Goal: Navigation & Orientation: Find specific page/section

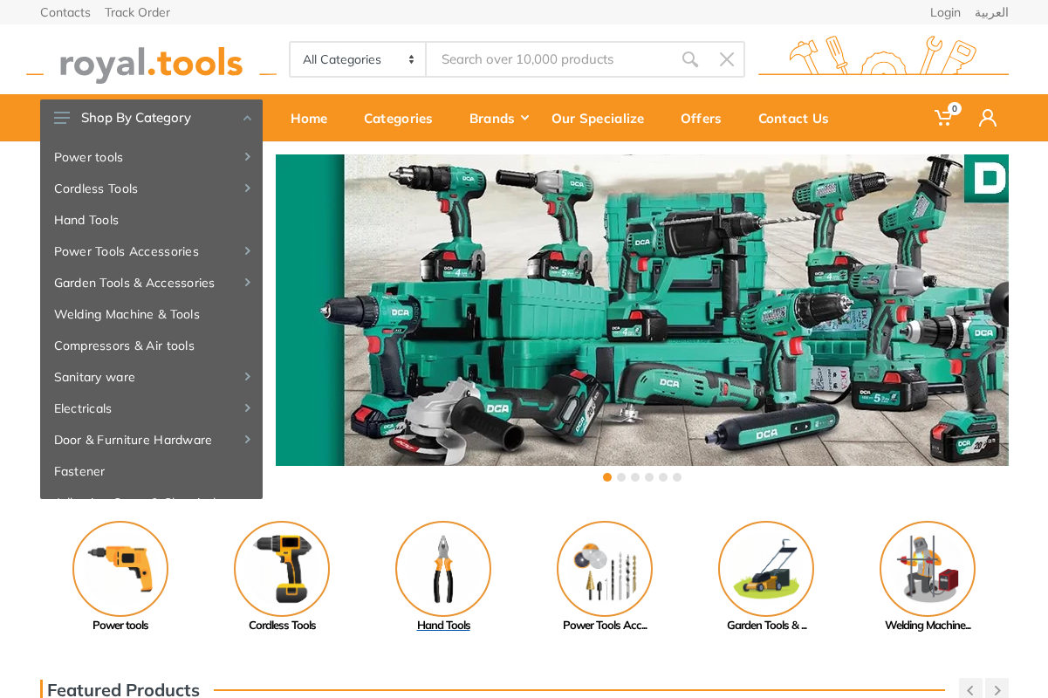
click at [449, 578] on img at bounding box center [443, 569] width 96 height 96
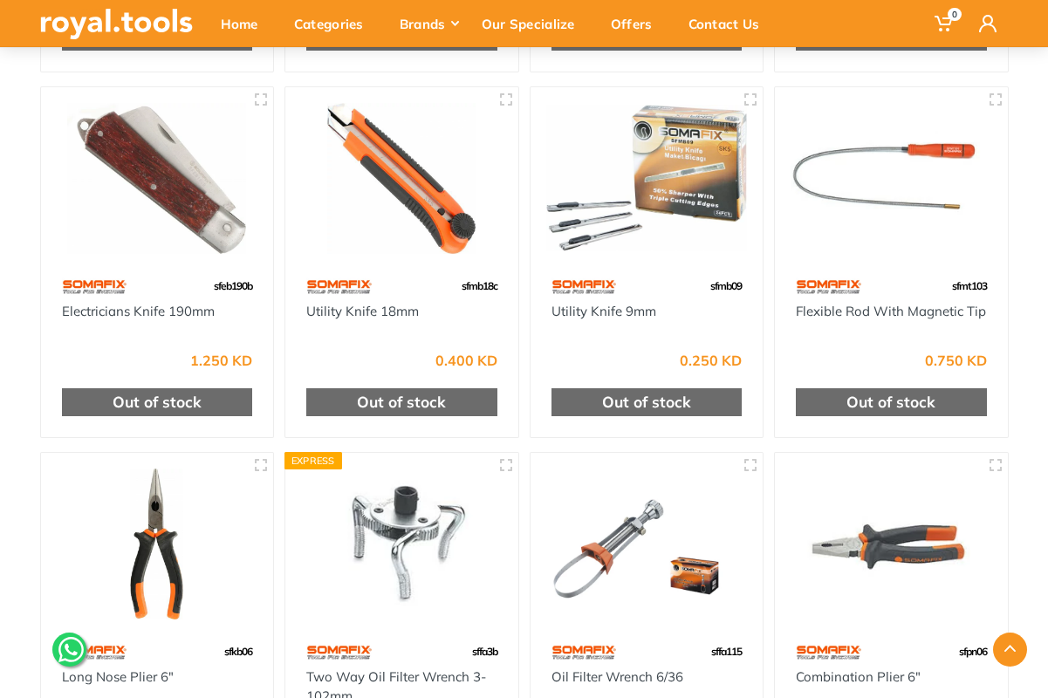
scroll to position [4539, 0]
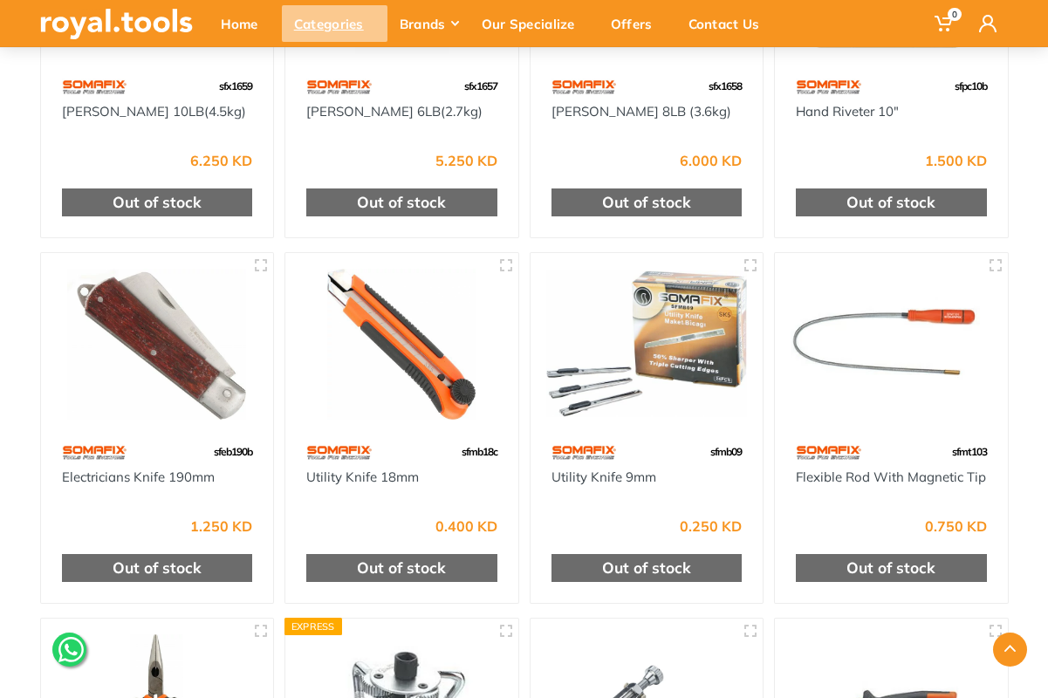
click at [315, 29] on div "Categories" at bounding box center [335, 23] width 106 height 37
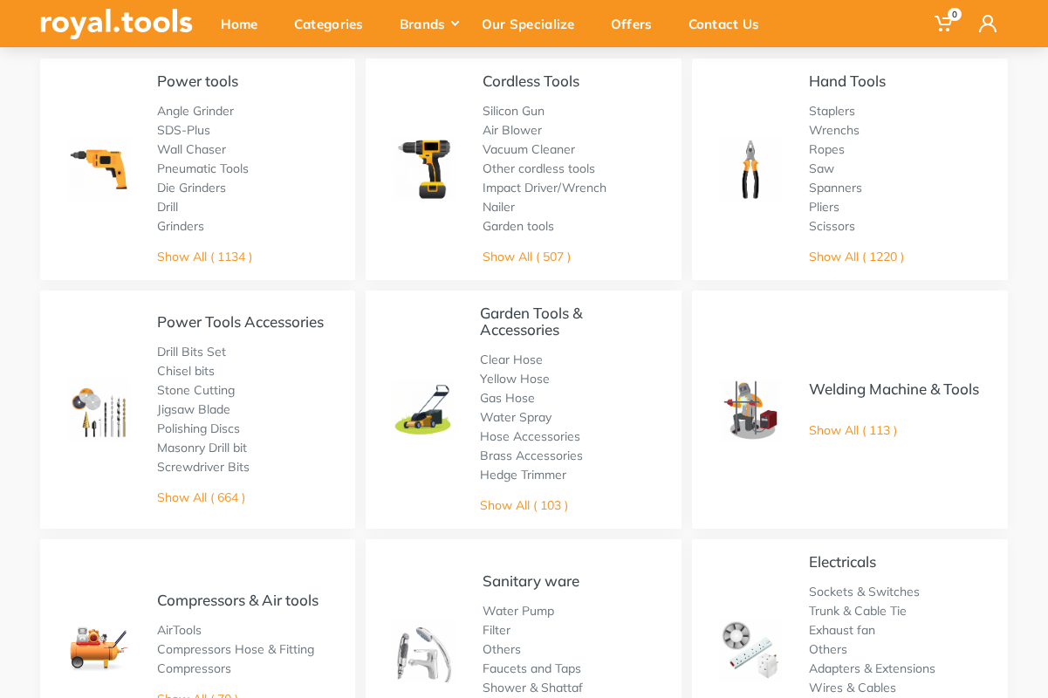
scroll to position [175, 0]
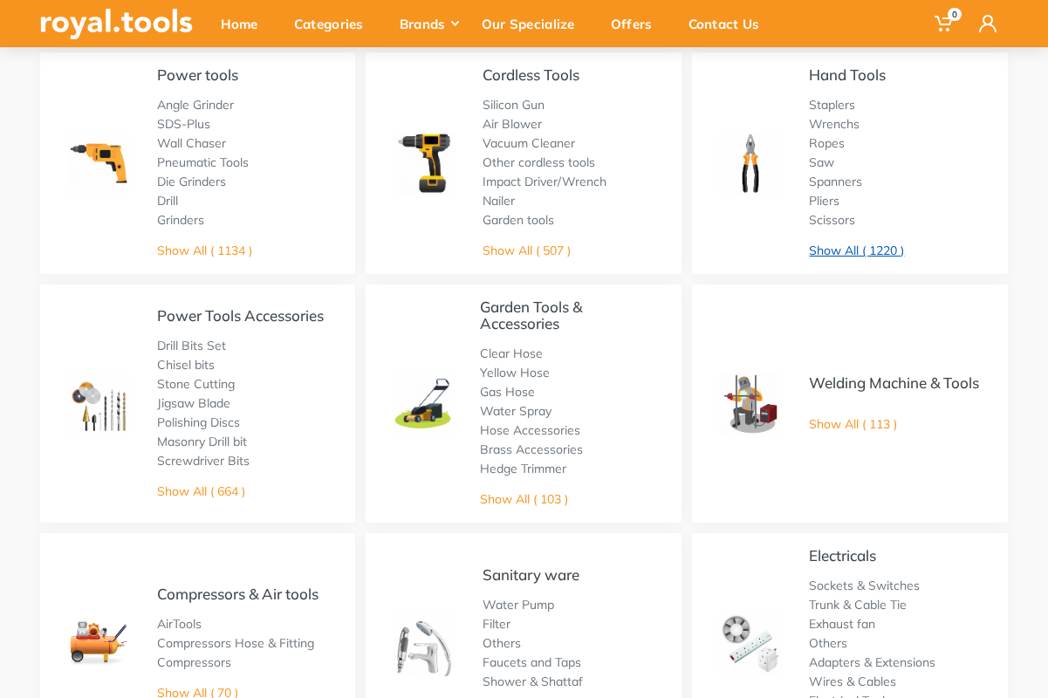
click at [844, 250] on link "Show All ( 1220 )" at bounding box center [856, 251] width 95 height 16
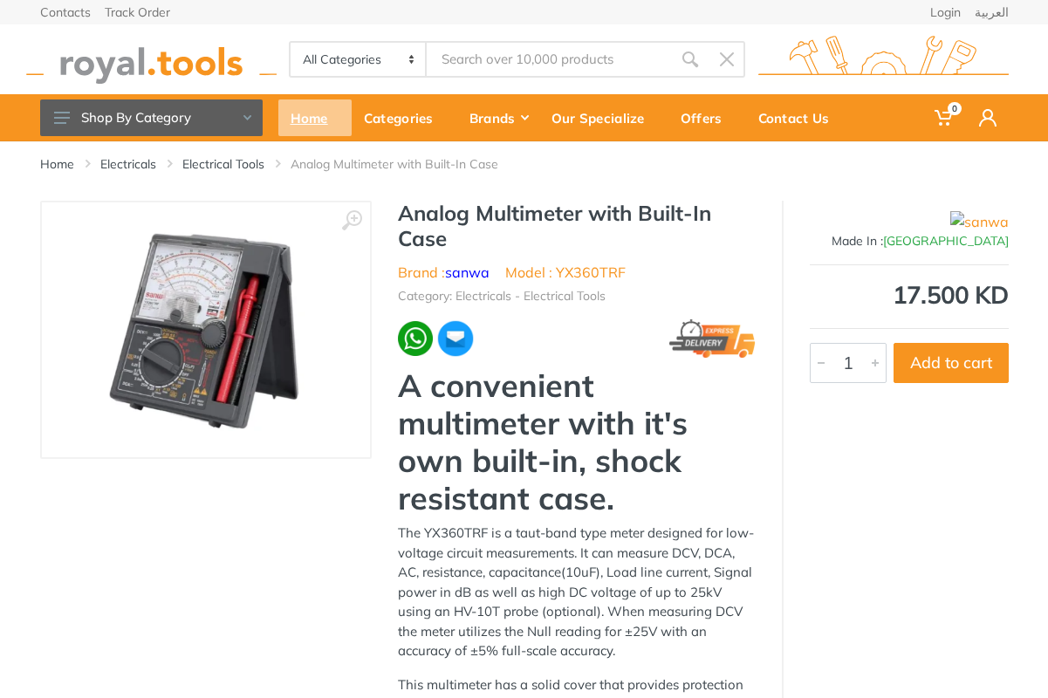
click at [310, 119] on div "Home" at bounding box center [314, 118] width 73 height 37
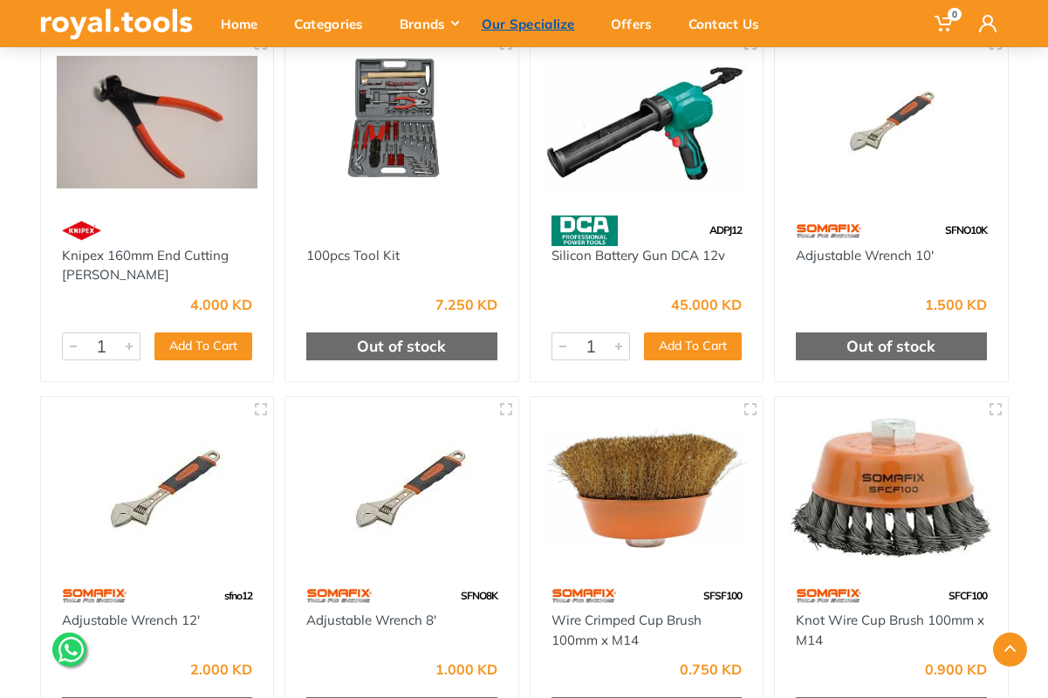
scroll to position [2444, 0]
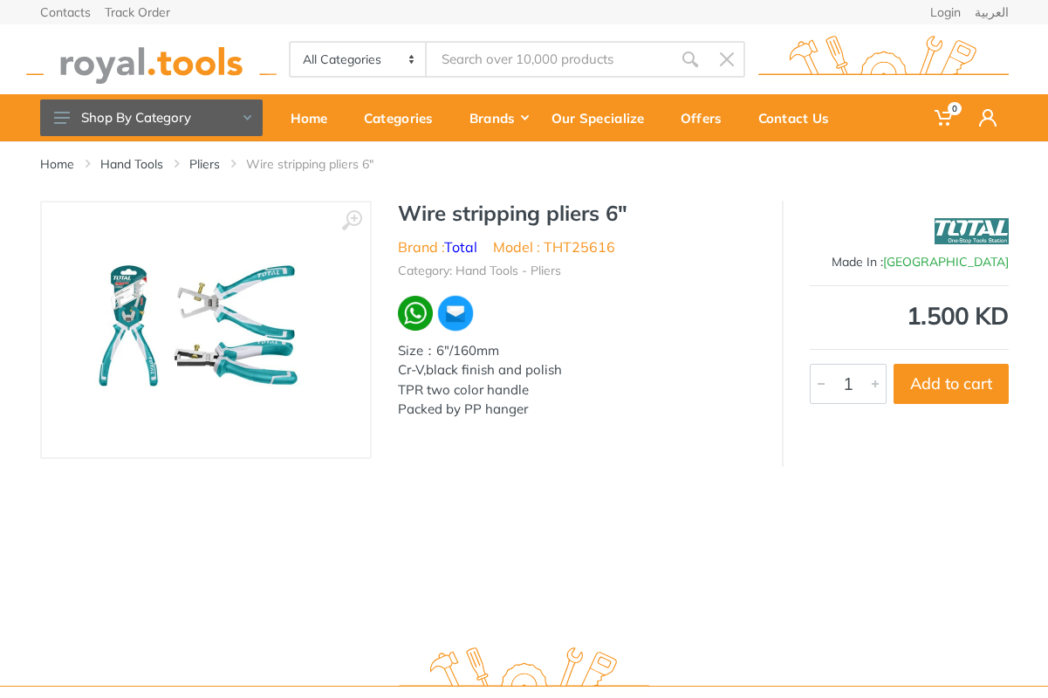
click at [140, 311] on img at bounding box center [205, 330] width 269 height 220
